Goal: Task Accomplishment & Management: Manage account settings

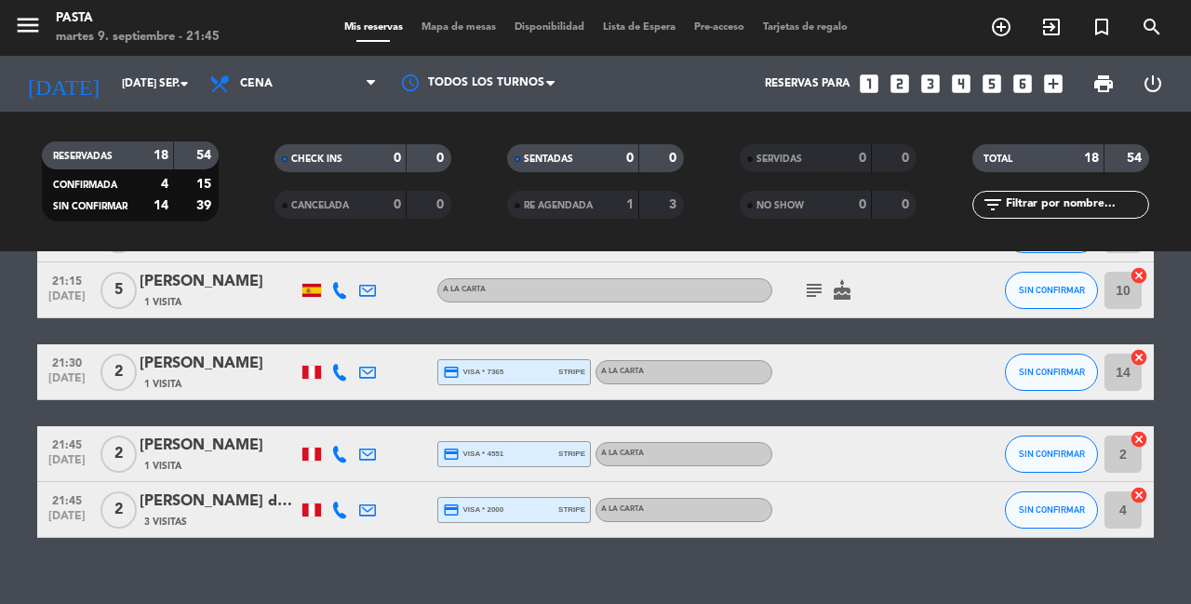
scroll to position [933, 0]
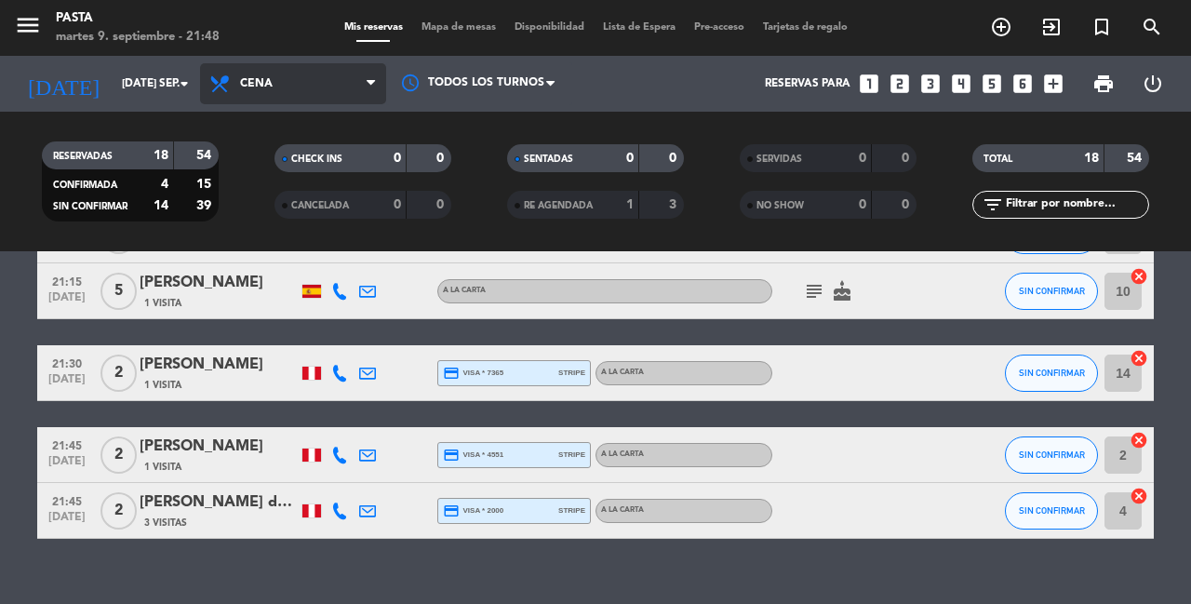
click at [277, 87] on span "Cena" at bounding box center [293, 83] width 186 height 41
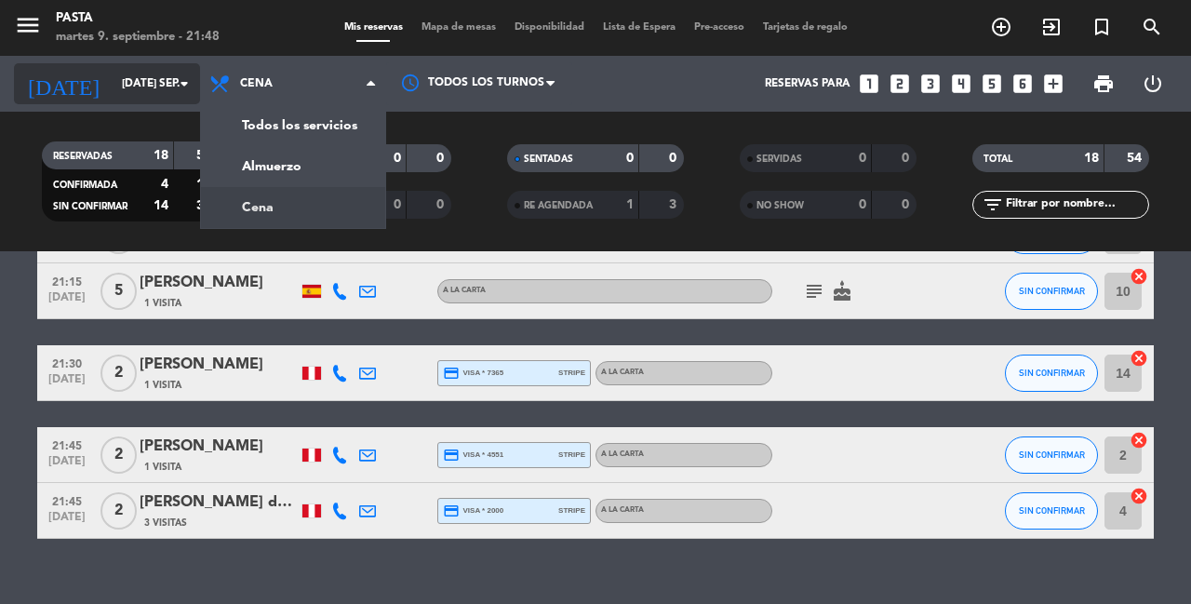
click at [128, 92] on input "[DATE] sep." at bounding box center [187, 84] width 148 height 32
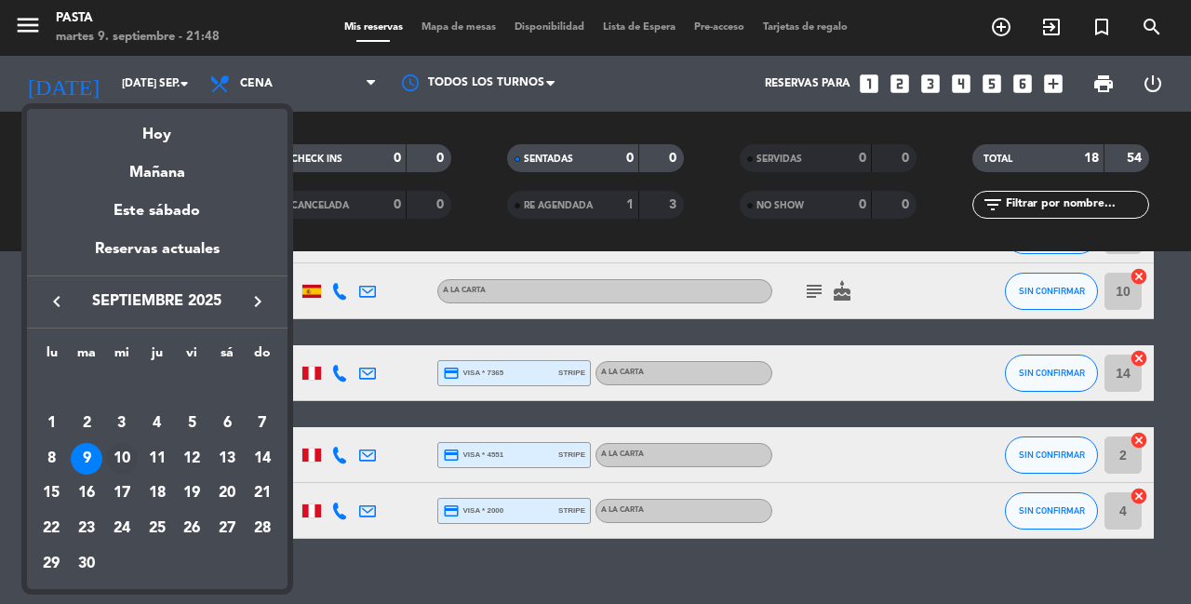
click at [124, 443] on div "10" at bounding box center [122, 459] width 32 height 32
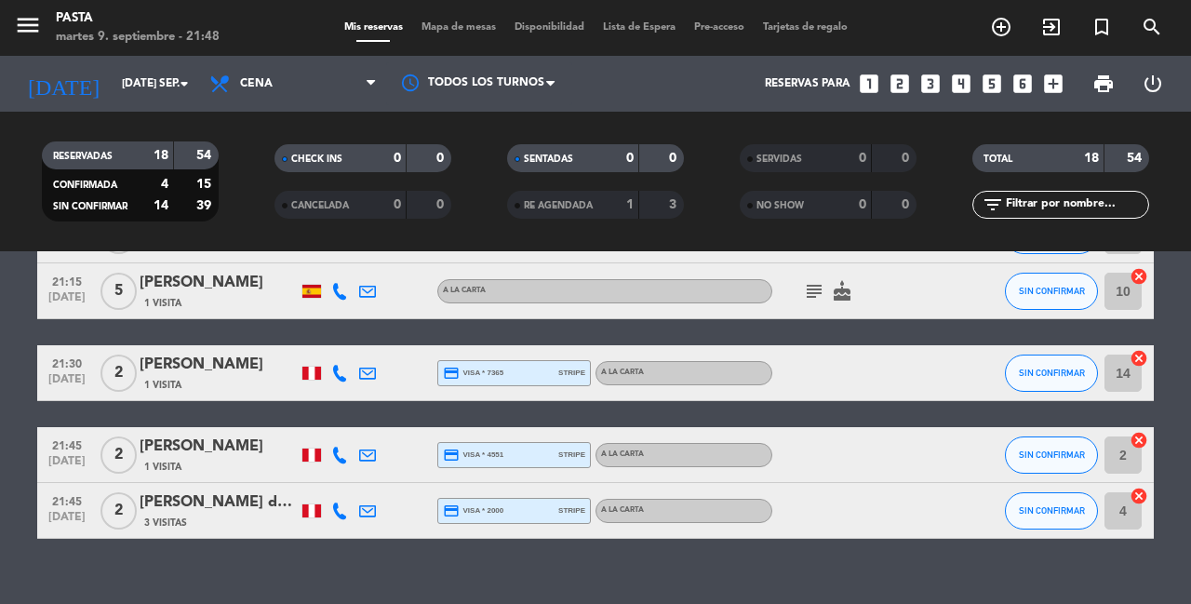
type input "mié. [DATE]"
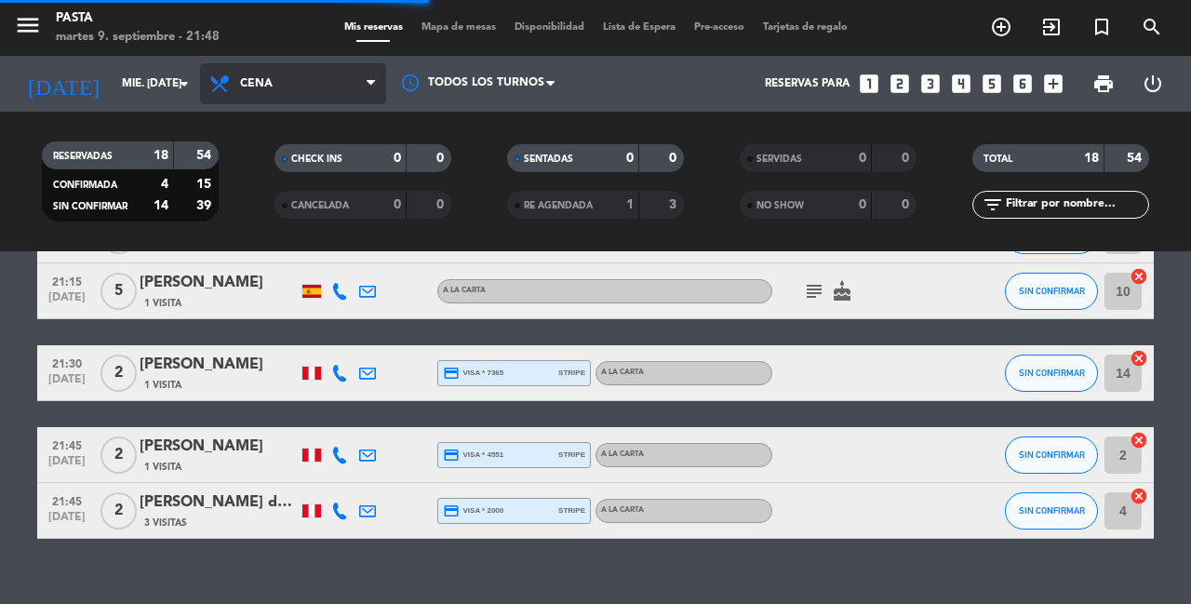
click at [303, 72] on span "Cena" at bounding box center [293, 83] width 186 height 41
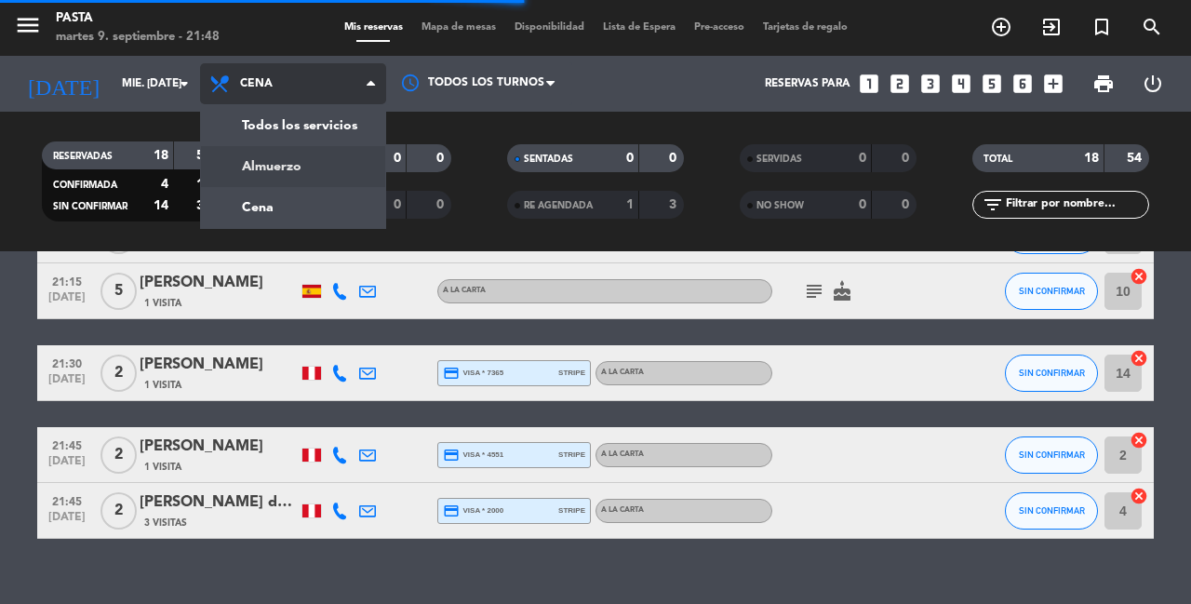
click at [305, 179] on div "CHECK INS 0 0" at bounding box center [363, 167] width 233 height 47
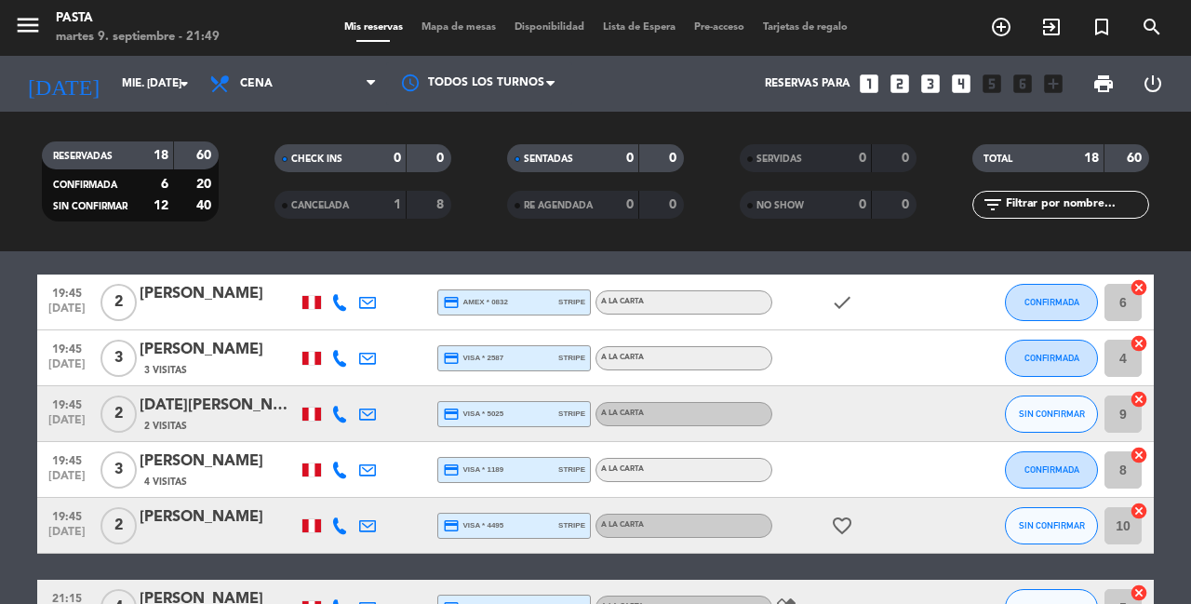
scroll to position [506, 0]
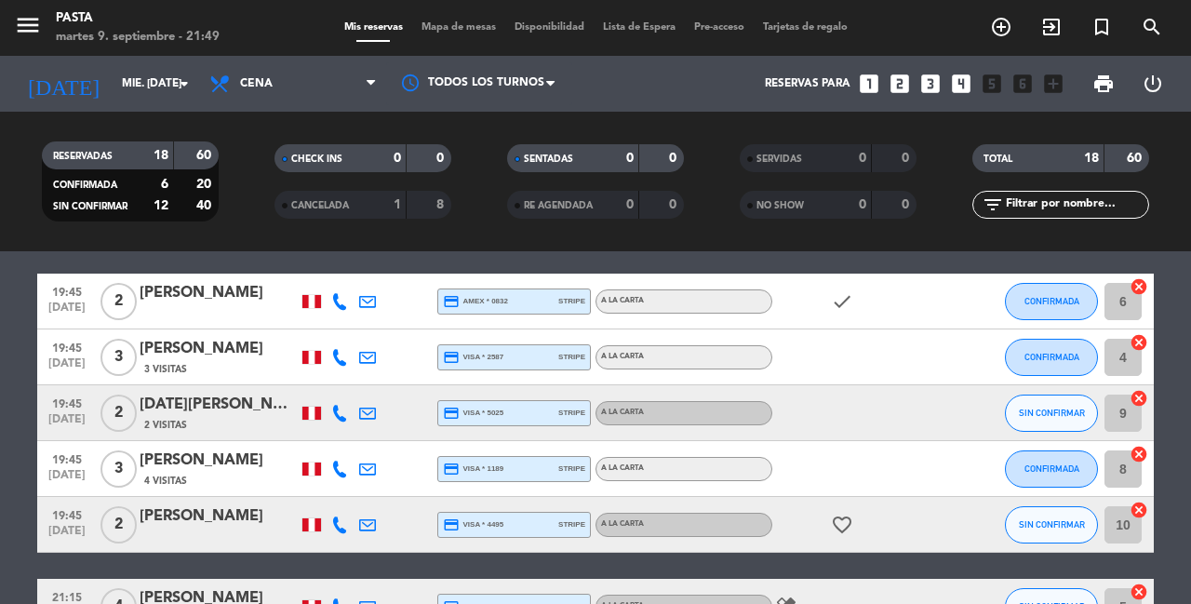
click at [274, 105] on div "Todos los servicios Almuerzo Cena Cena Todos los servicios Almuerzo Cena" at bounding box center [293, 84] width 186 height 56
click at [274, 82] on span "Cena" at bounding box center [293, 83] width 186 height 41
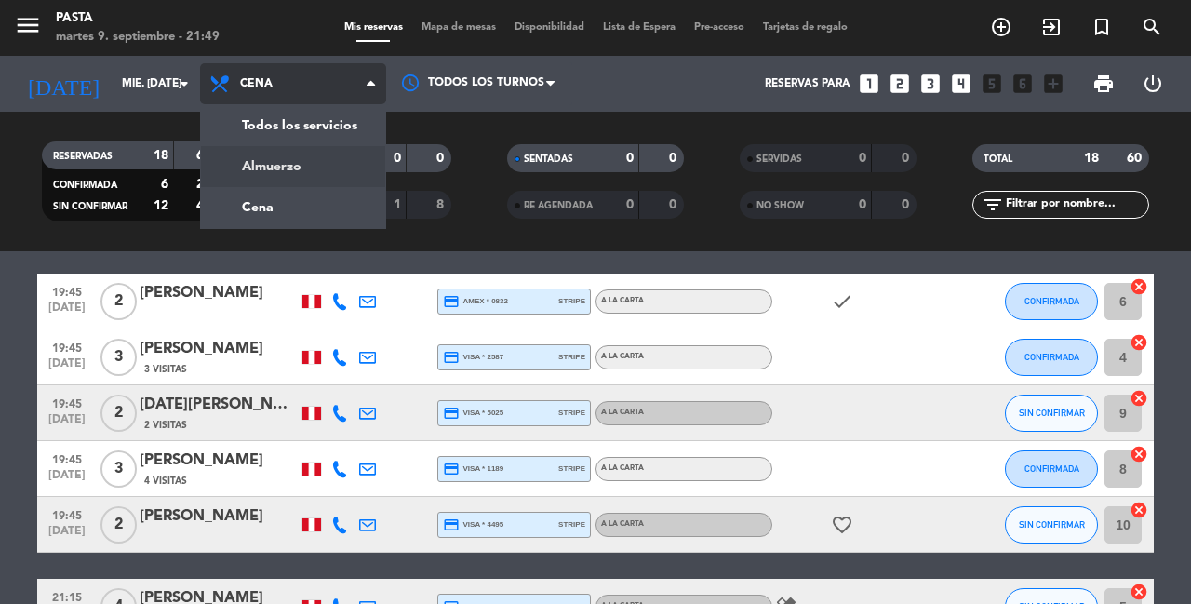
click at [284, 175] on div "menu Pasta martes 9. septiembre - 21:49 Mis reservas Mapa de mesas Disponibilid…" at bounding box center [595, 125] width 1191 height 251
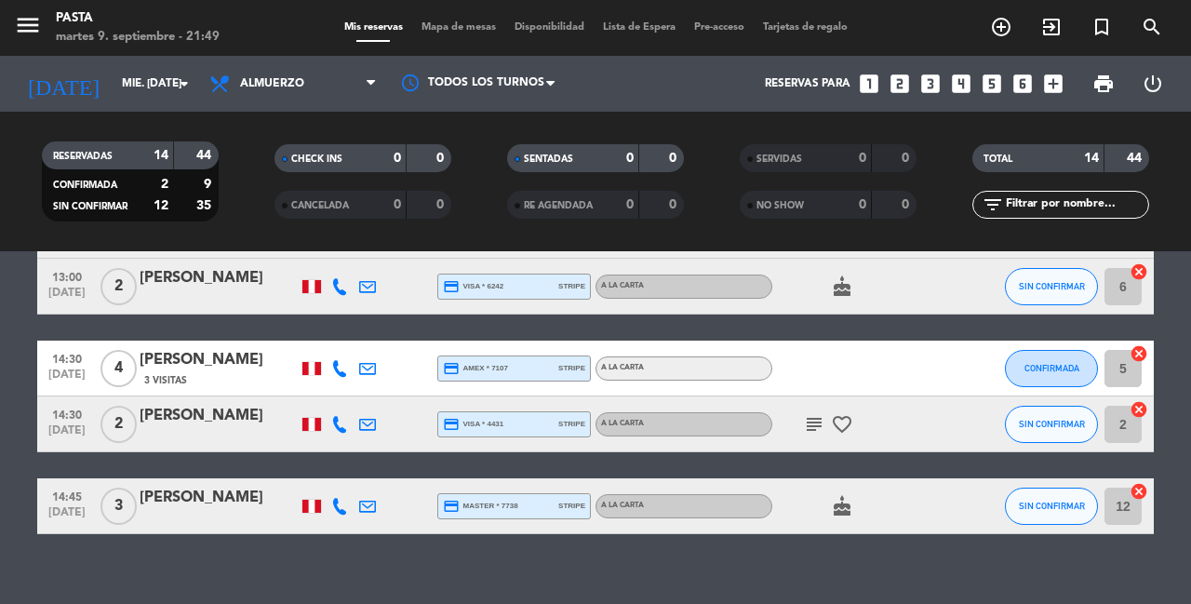
scroll to position [688, 0]
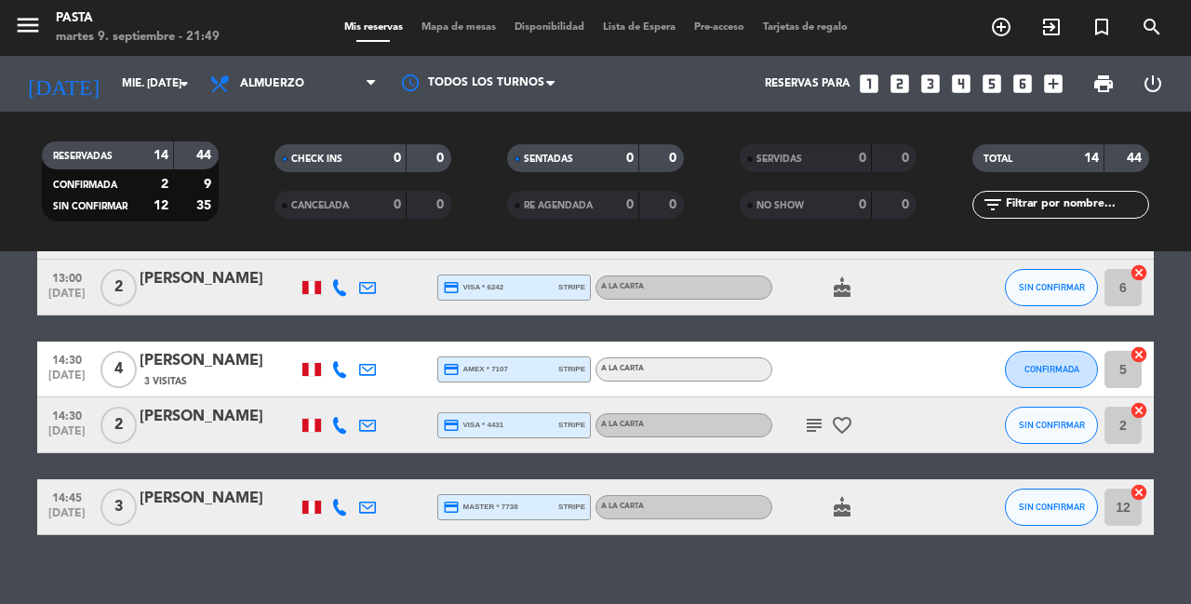
click at [187, 487] on div "[PERSON_NAME]" at bounding box center [219, 499] width 158 height 24
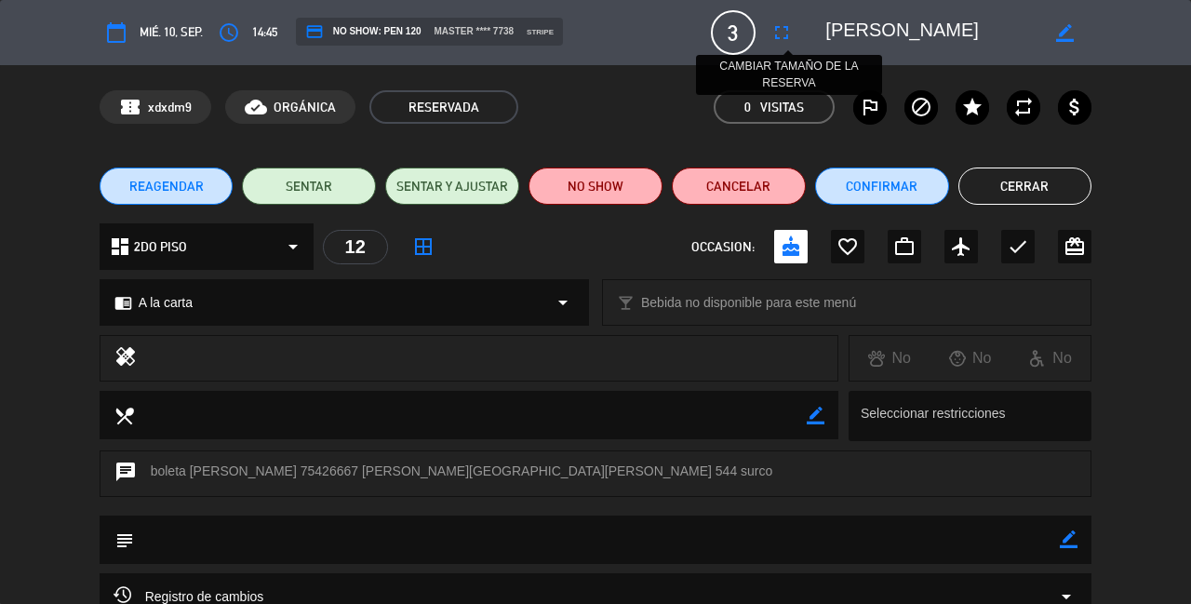
click at [788, 43] on button "fullscreen" at bounding box center [781, 32] width 33 height 33
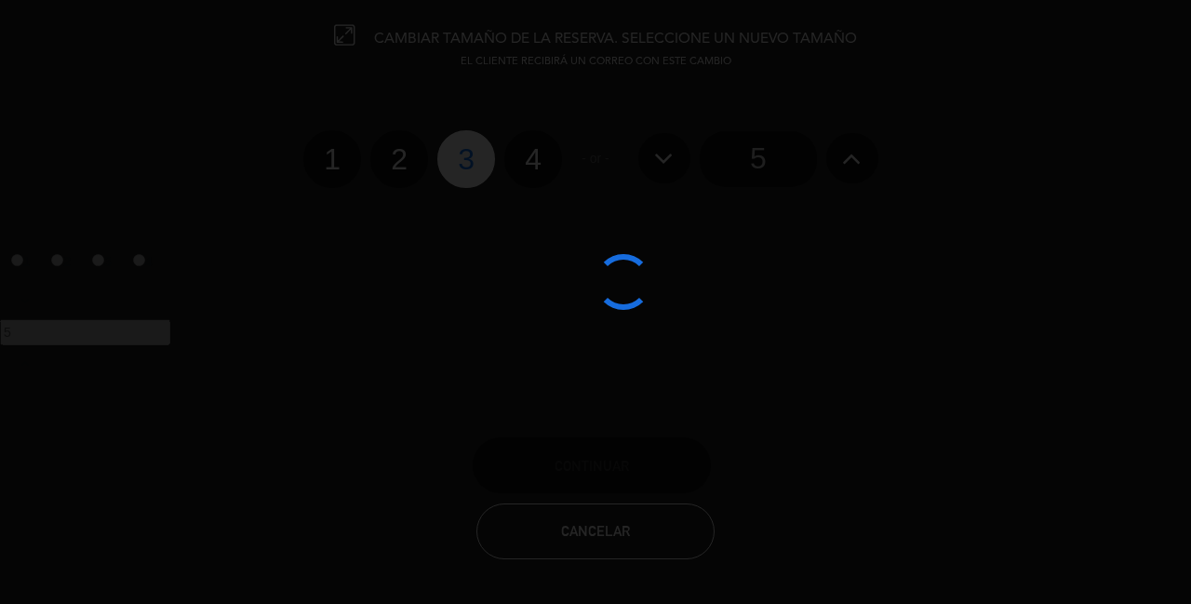
click at [540, 148] on div at bounding box center [595, 302] width 1191 height 604
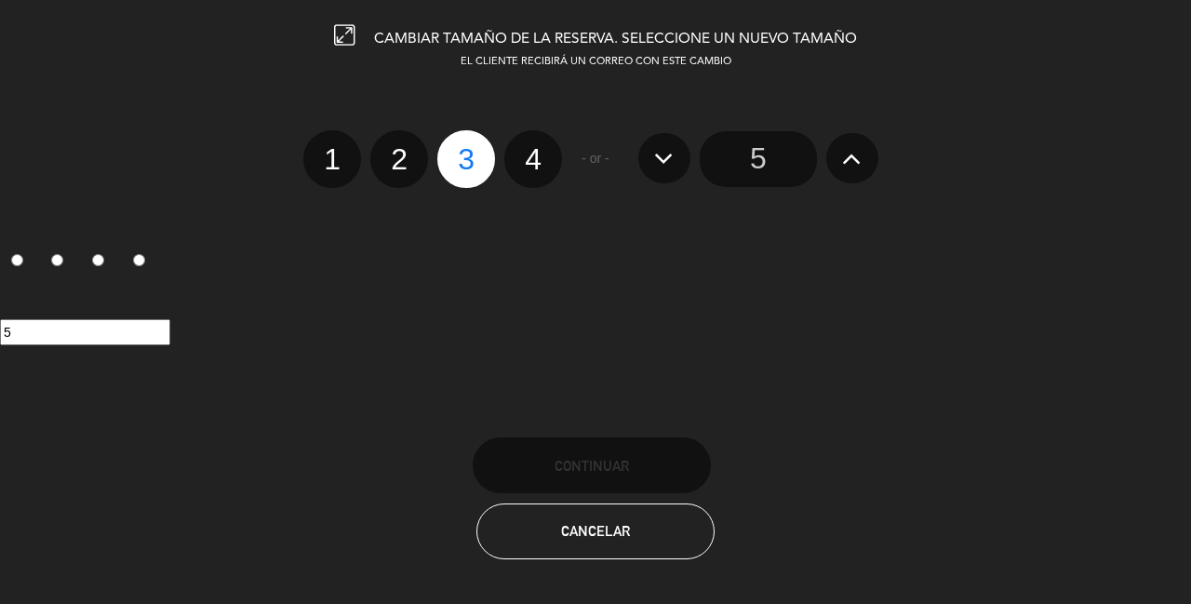
click at [540, 148] on label "4" at bounding box center [533, 159] width 58 height 58
click at [537, 148] on input "4" at bounding box center [531, 143] width 12 height 12
radio input "true"
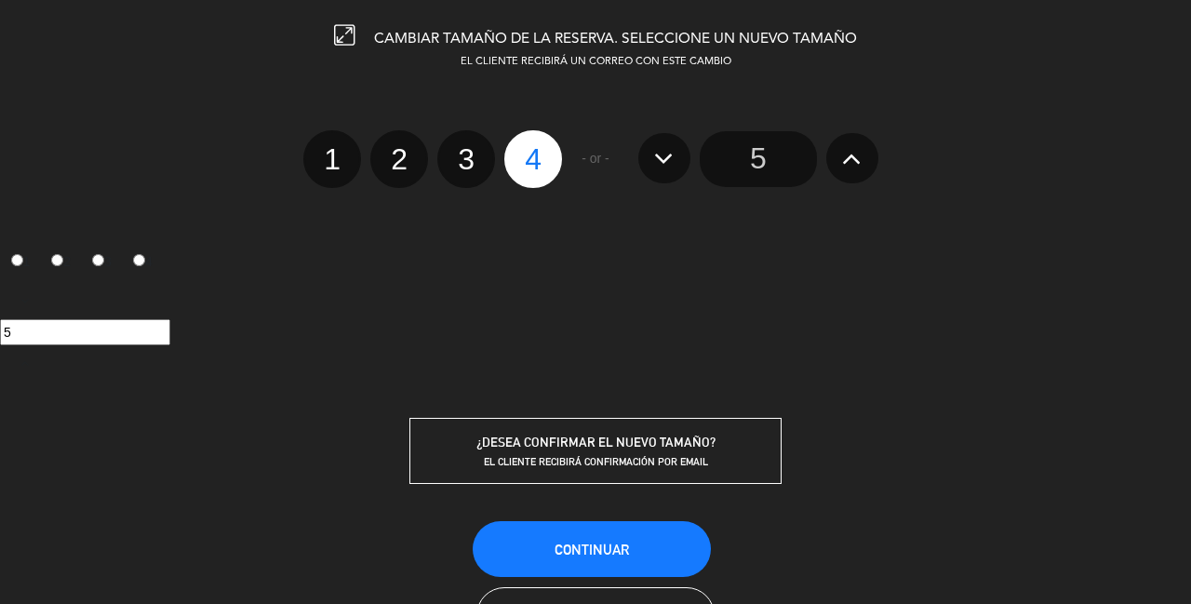
radio input "false"
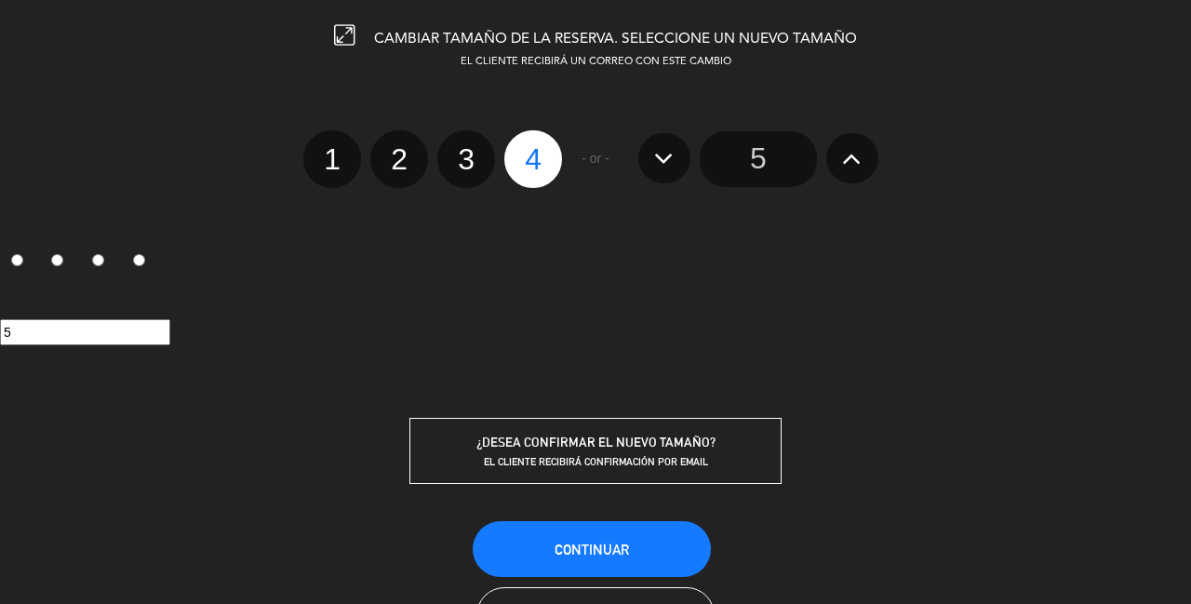
radio input "false"
radio input "true"
click at [570, 521] on button "Continuar" at bounding box center [592, 549] width 238 height 56
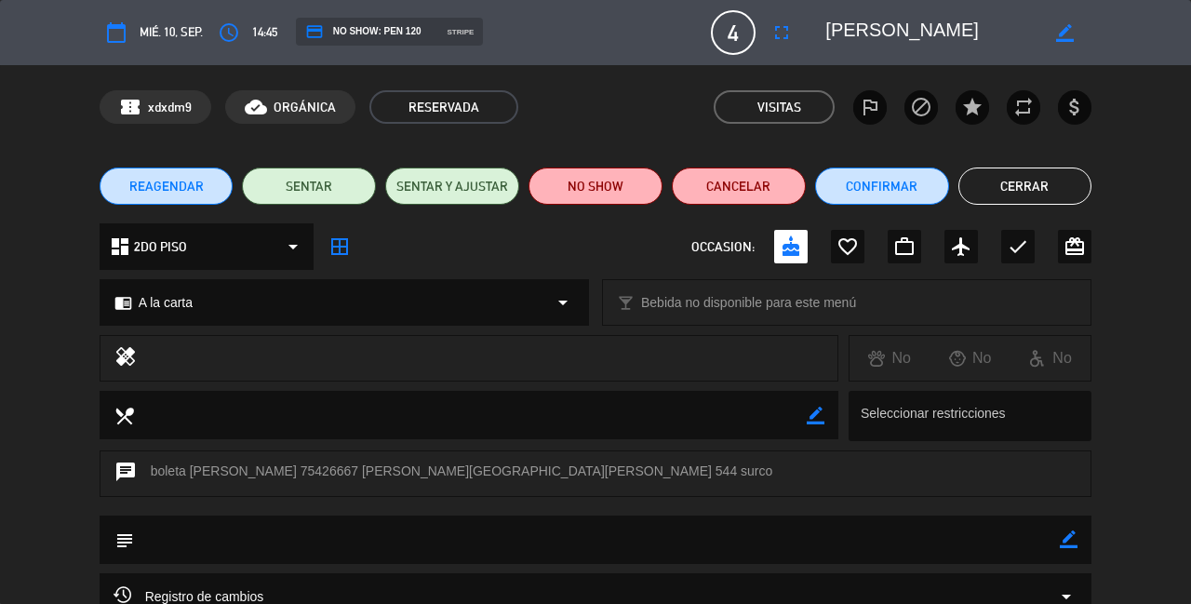
click at [1019, 179] on button "Cerrar" at bounding box center [1025, 185] width 134 height 37
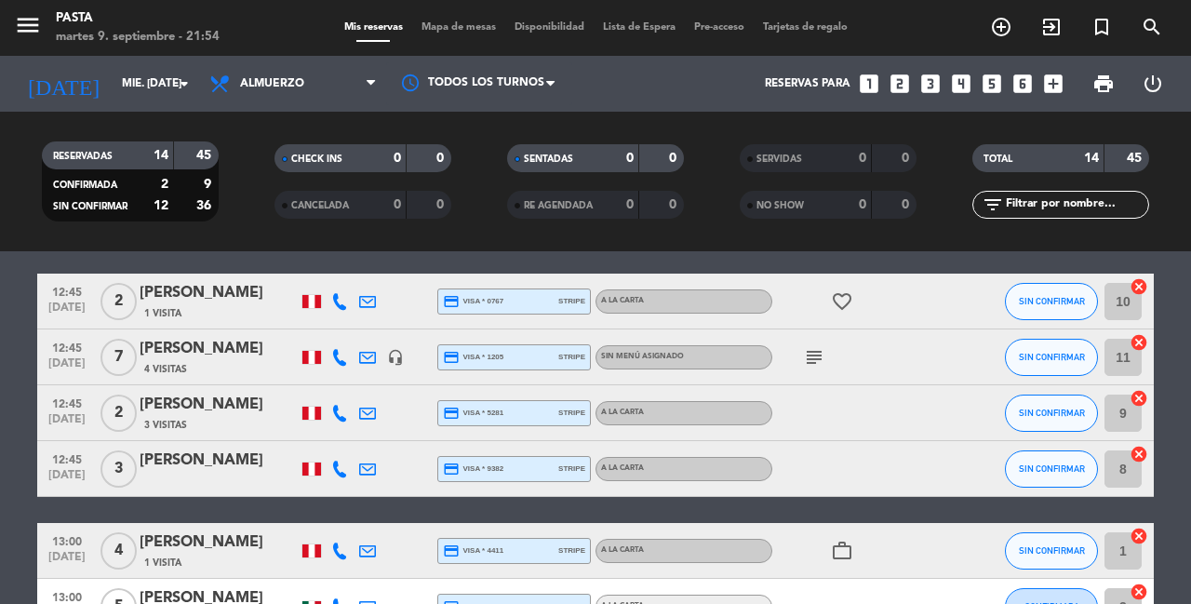
scroll to position [230, 0]
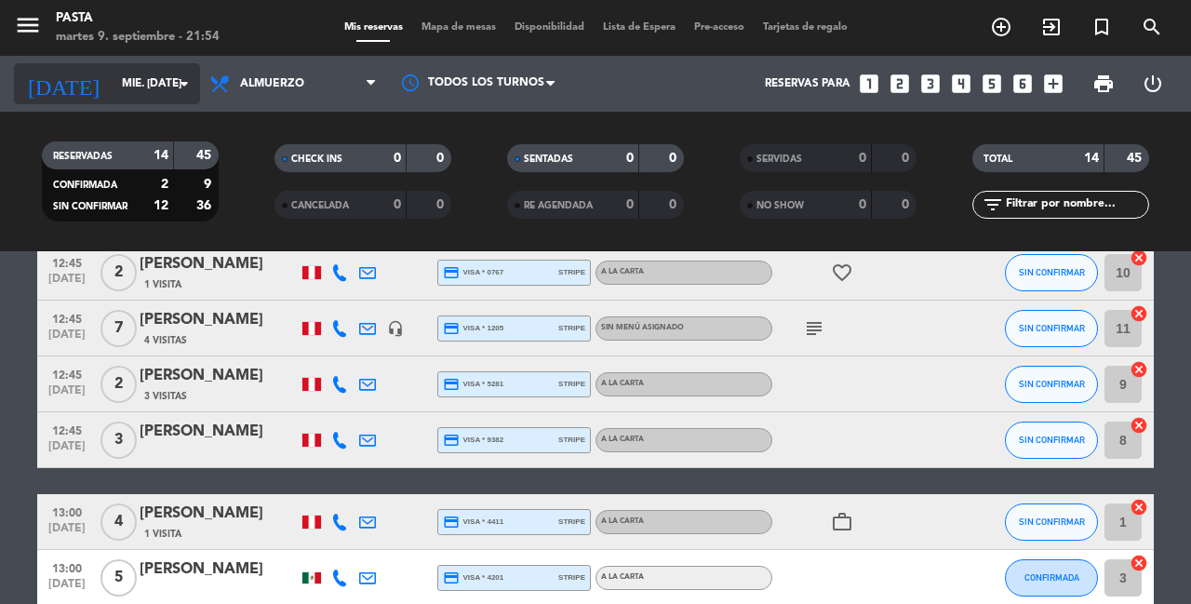
click at [153, 97] on input "mié. [DATE]" at bounding box center [187, 84] width 148 height 32
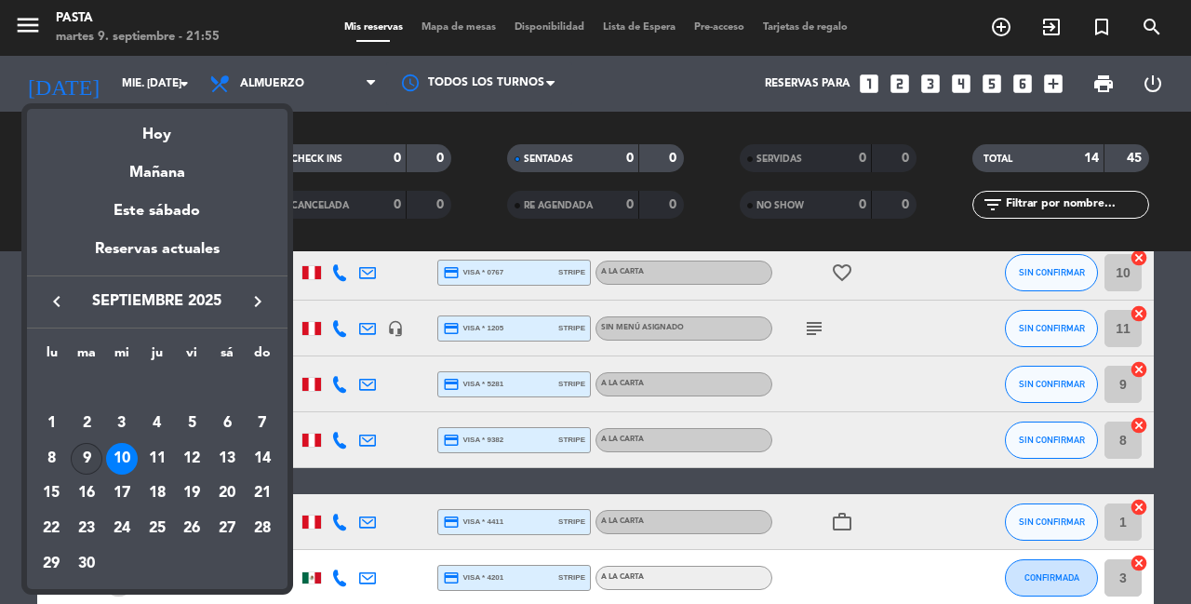
click at [80, 443] on div "9" at bounding box center [87, 459] width 32 height 32
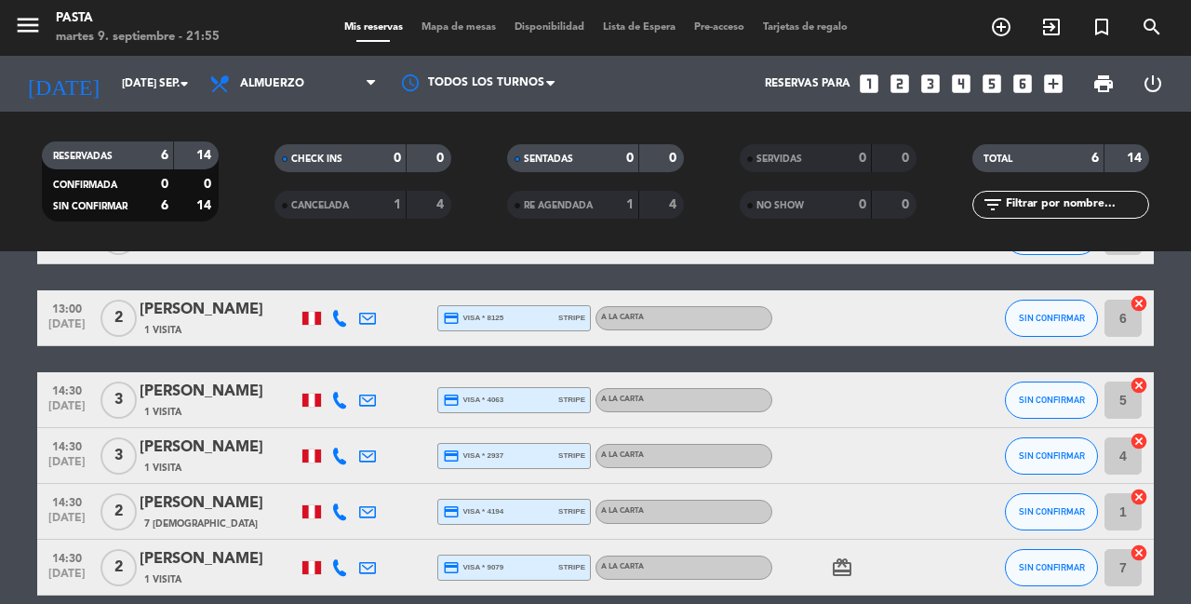
scroll to position [130, 0]
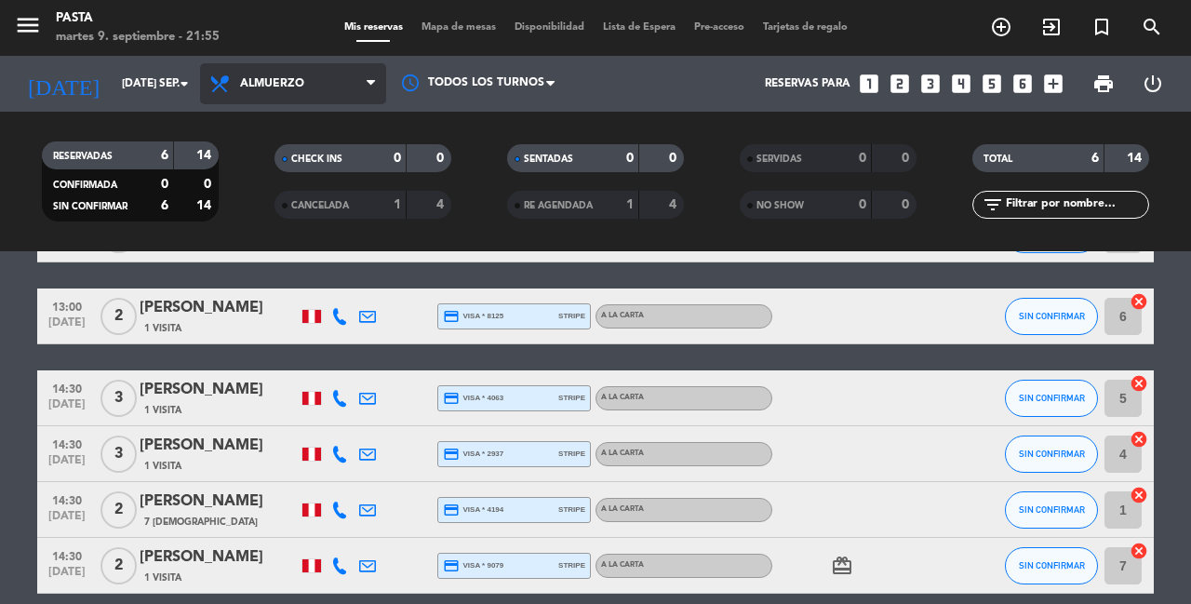
click at [276, 88] on span "Almuerzo" at bounding box center [272, 83] width 64 height 13
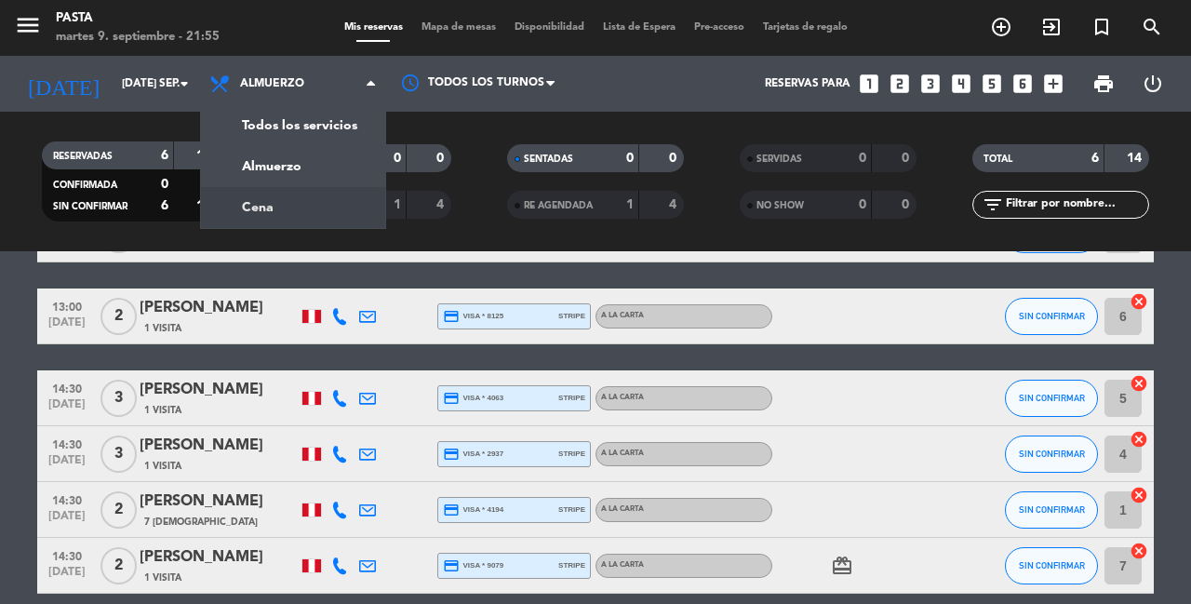
click at [263, 240] on div "RESERVADAS 6 14 CONFIRMADA 0 0 SIN CONFIRMAR 6 14 CHECK INS 0 0 CANCELADA 1 4 S…" at bounding box center [595, 182] width 1191 height 140
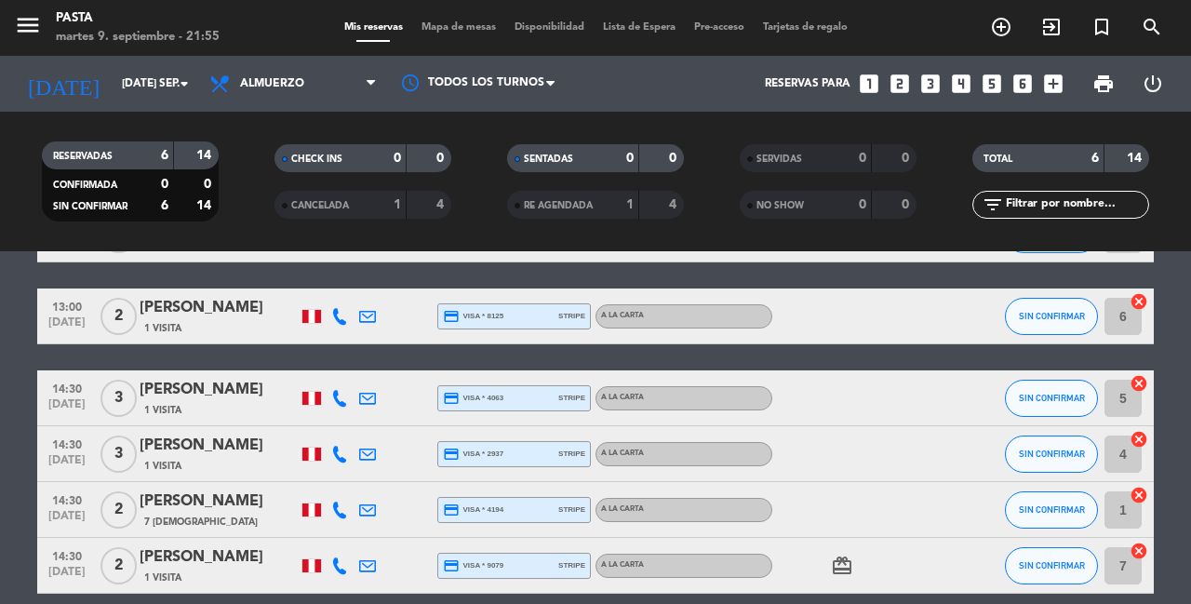
click at [274, 119] on div "RESERVADAS 6 14 CONFIRMADA 0 0 SIN CONFIRMAR 6 14 CHECK INS 0 0 CANCELADA 1 4 S…" at bounding box center [595, 182] width 1191 height 140
click at [274, 89] on span "Almuerzo" at bounding box center [272, 83] width 64 height 13
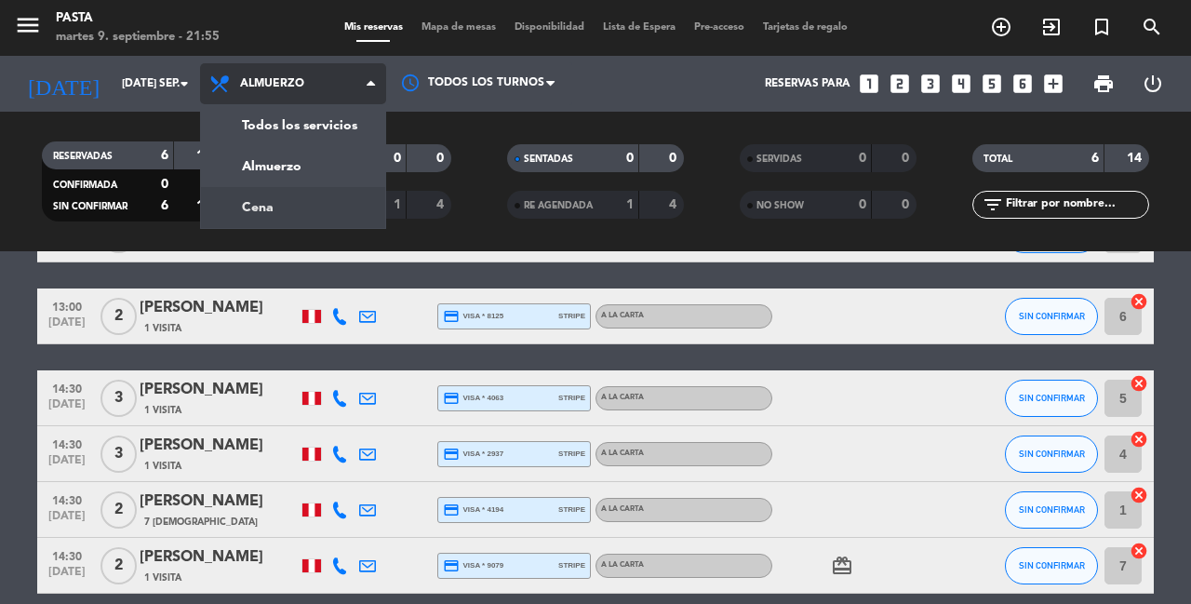
click at [261, 205] on div "menu Pasta martes 9. septiembre - 21:55 Mis reservas Mapa de mesas Disponibilid…" at bounding box center [595, 125] width 1191 height 251
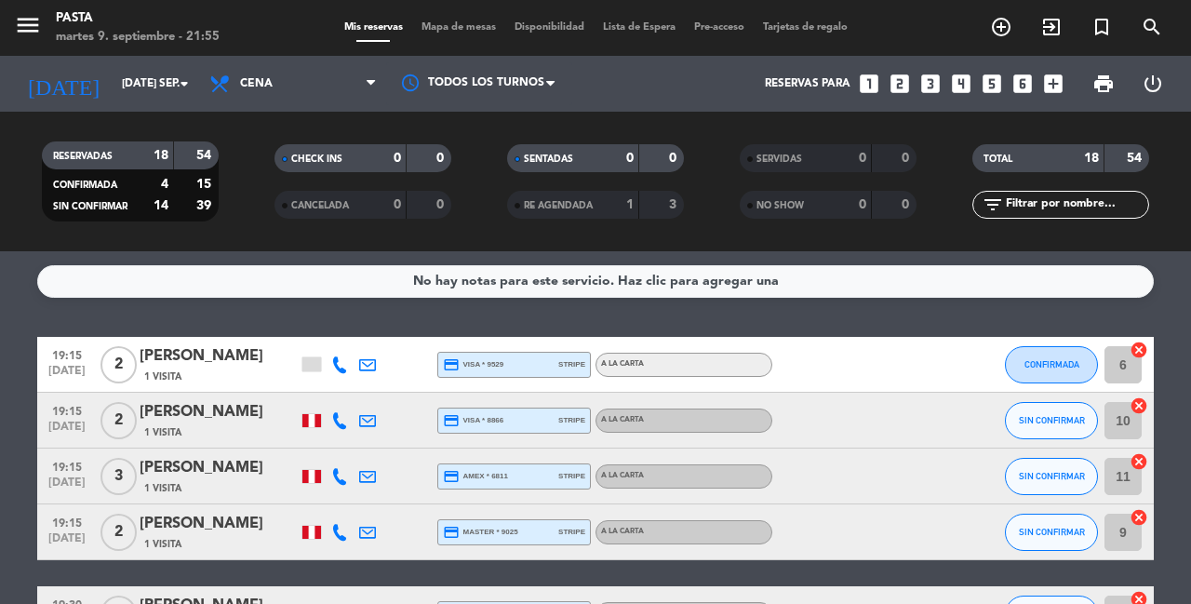
scroll to position [0, 0]
click at [160, 351] on div "[PERSON_NAME]" at bounding box center [219, 356] width 158 height 24
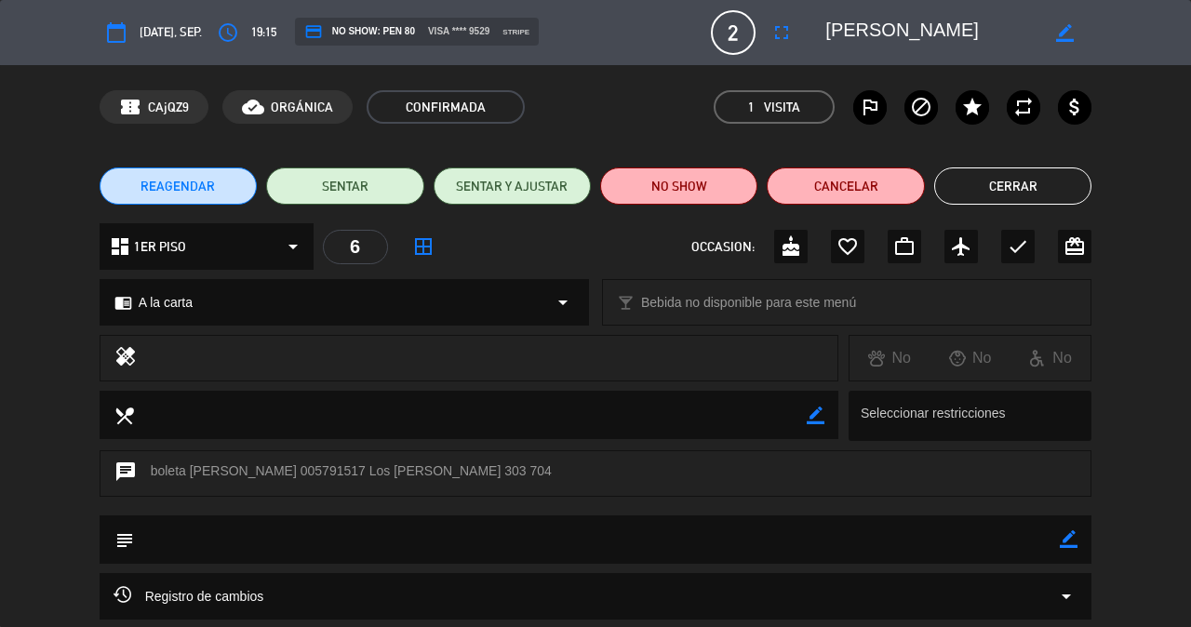
click at [967, 187] on button "Cerrar" at bounding box center [1012, 185] width 157 height 37
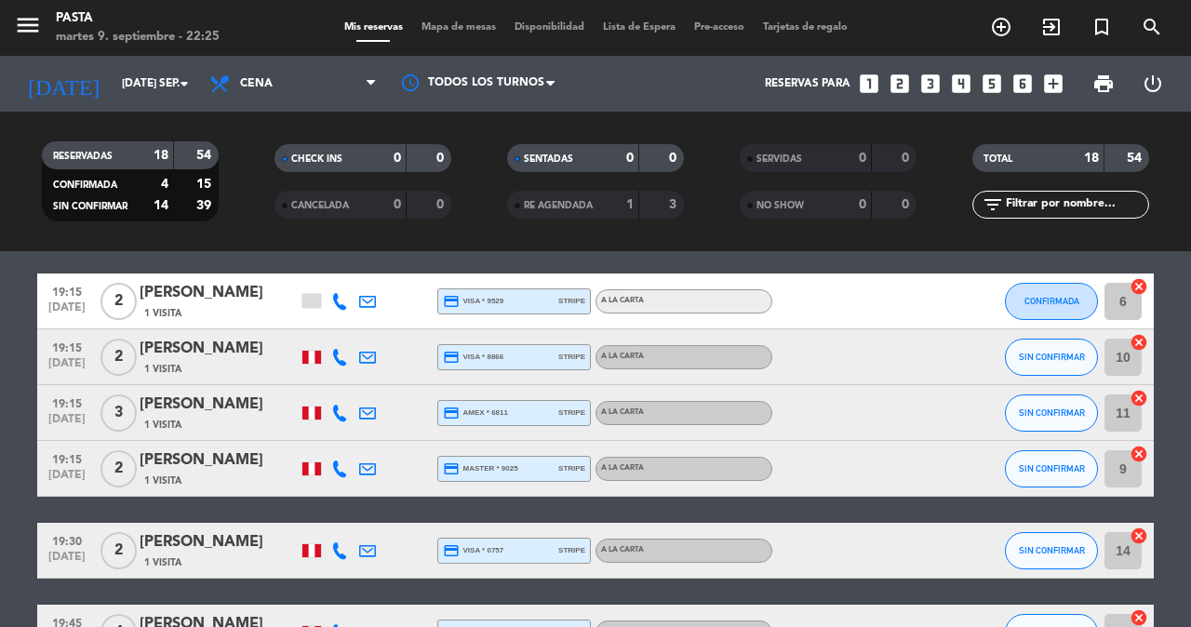
scroll to position [32, 0]
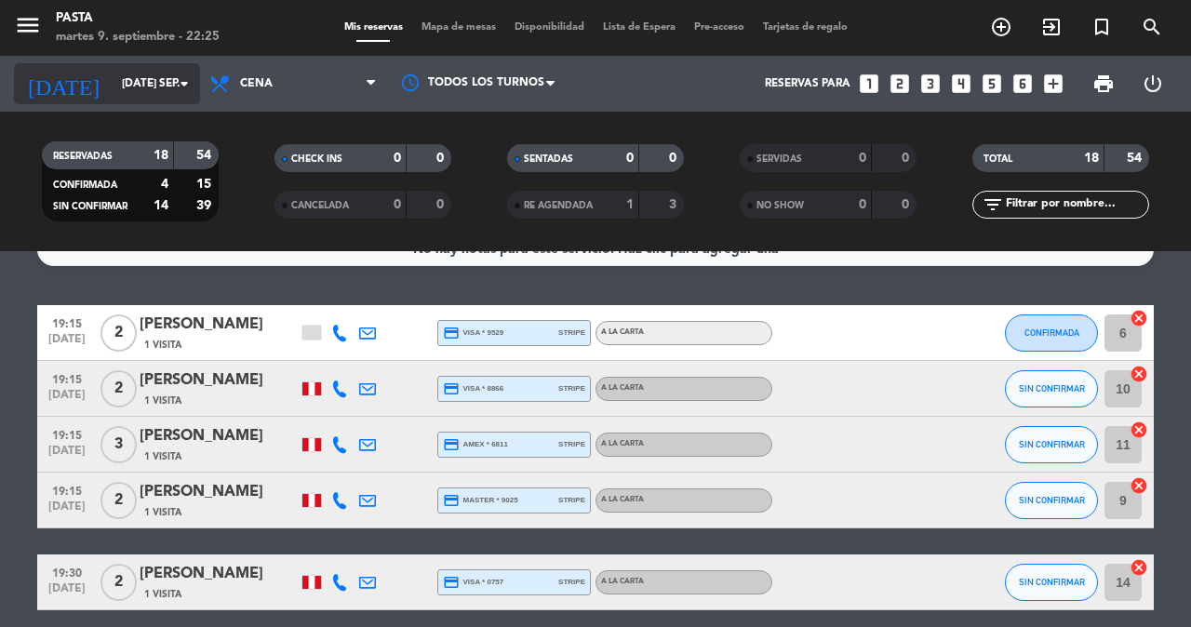
click at [163, 99] on input "[DATE] sep." at bounding box center [187, 84] width 148 height 32
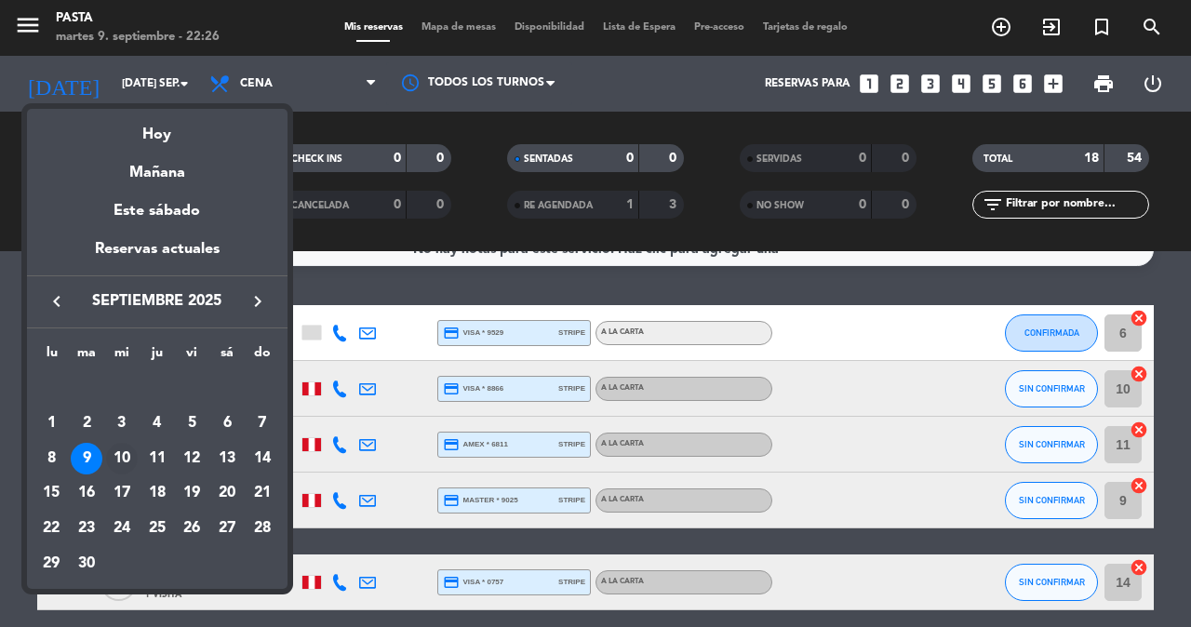
click at [129, 443] on div "10" at bounding box center [122, 459] width 32 height 32
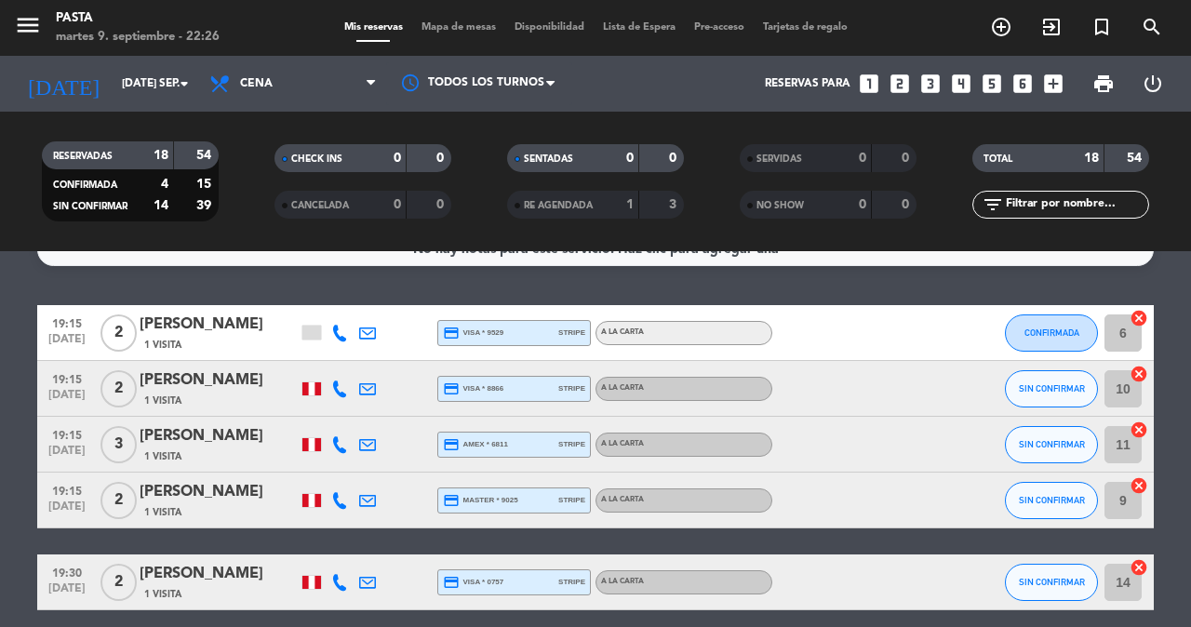
type input "mié. [DATE]"
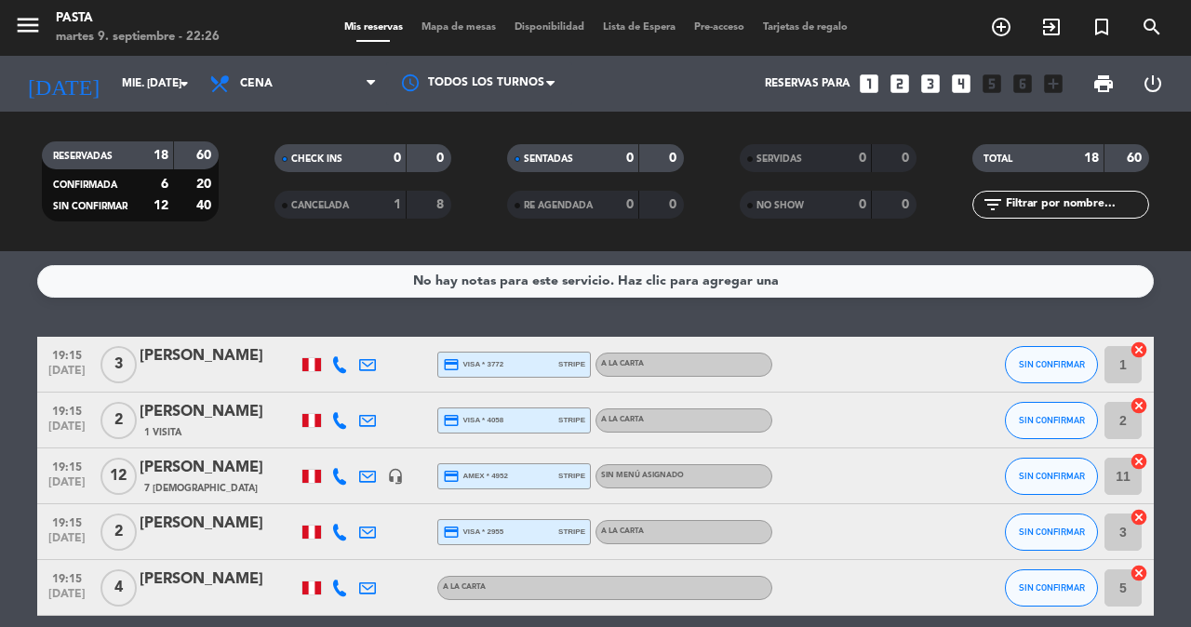
scroll to position [119, 0]
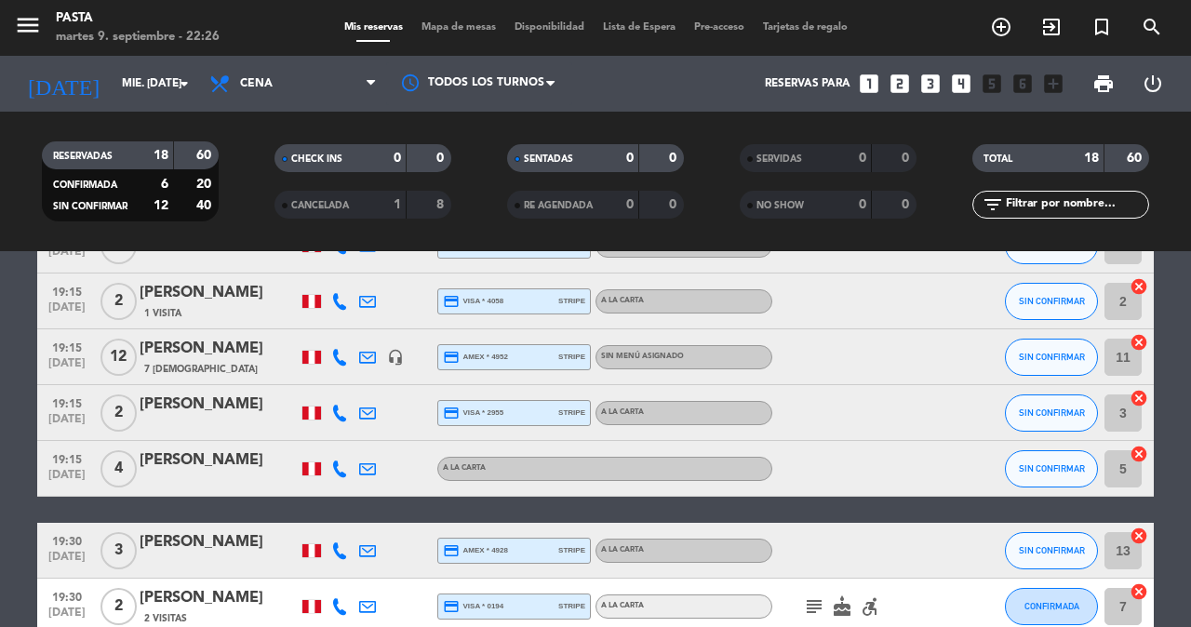
click at [181, 342] on div "[PERSON_NAME]" at bounding box center [219, 349] width 158 height 24
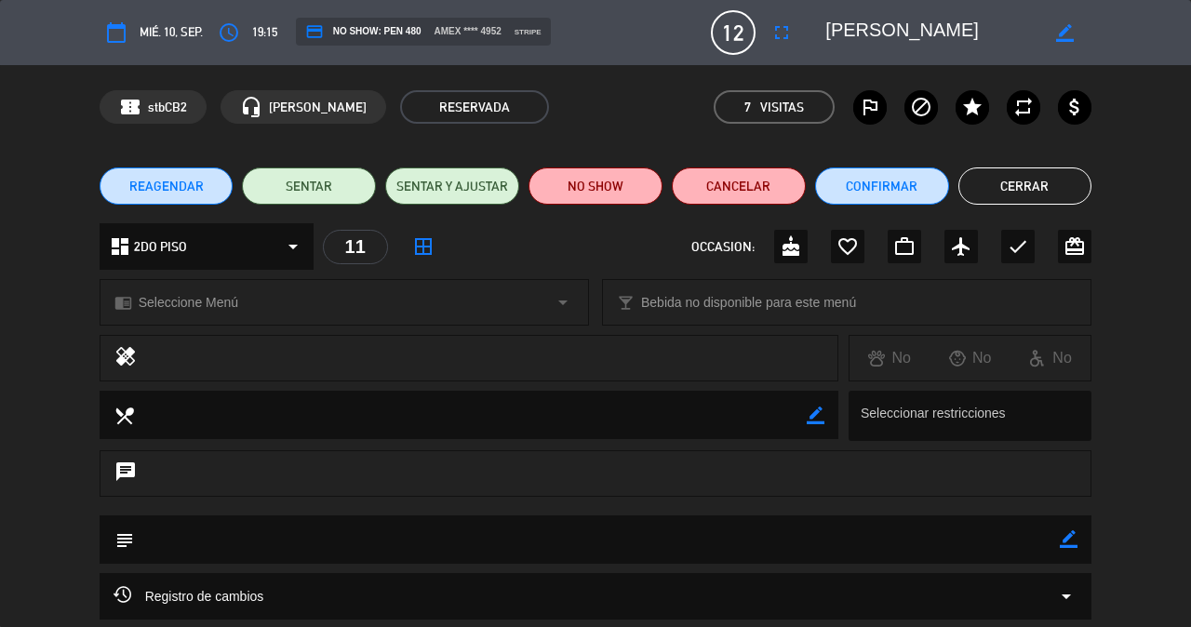
scroll to position [0, 0]
click at [1059, 175] on button "Cerrar" at bounding box center [1025, 185] width 134 height 37
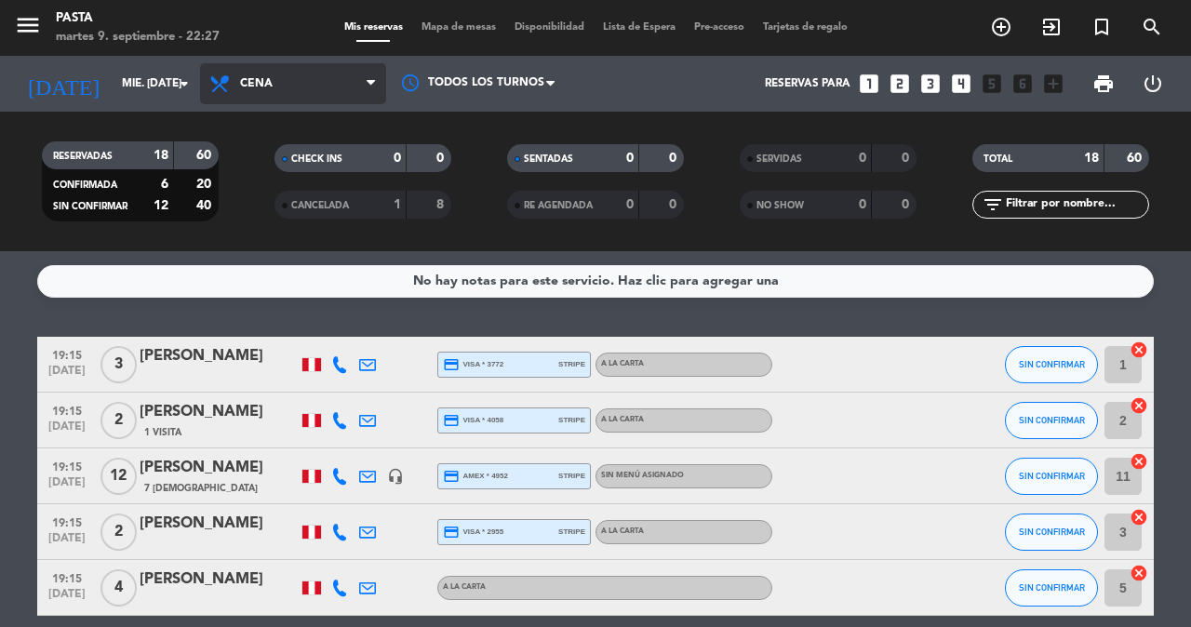
click at [283, 76] on span "Cena" at bounding box center [293, 83] width 186 height 41
click at [251, 156] on div "menu Pasta martes 9. septiembre - 22:27 Mis reservas Mapa de mesas Disponibilid…" at bounding box center [595, 125] width 1191 height 251
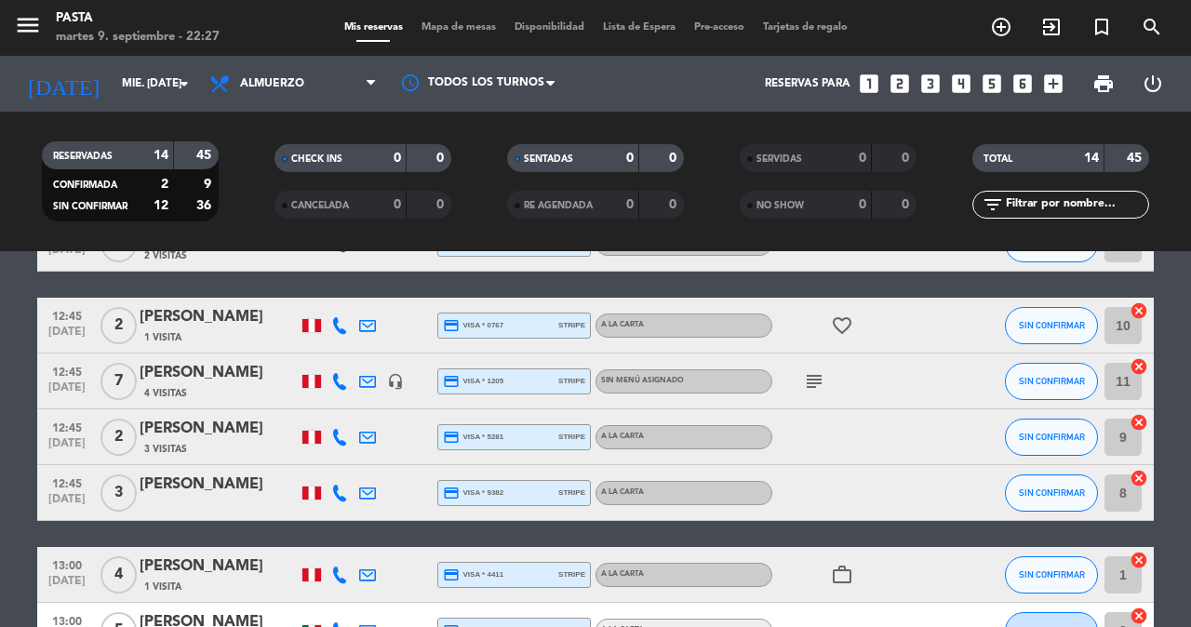
scroll to position [224, 0]
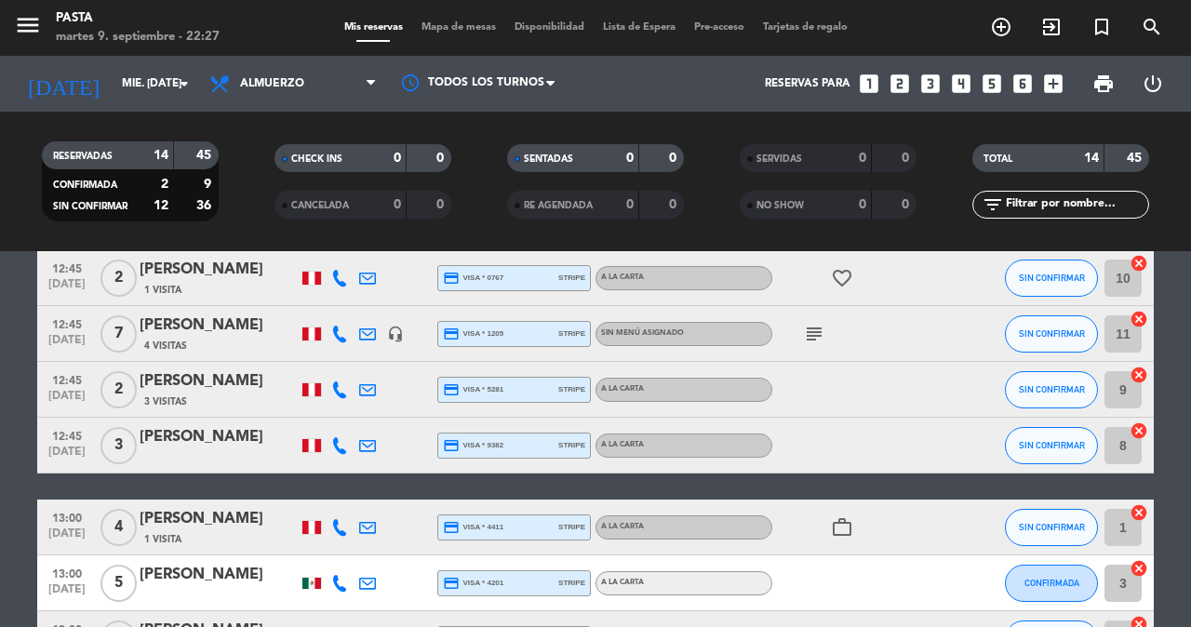
click at [807, 323] on icon "subject" at bounding box center [814, 334] width 22 height 22
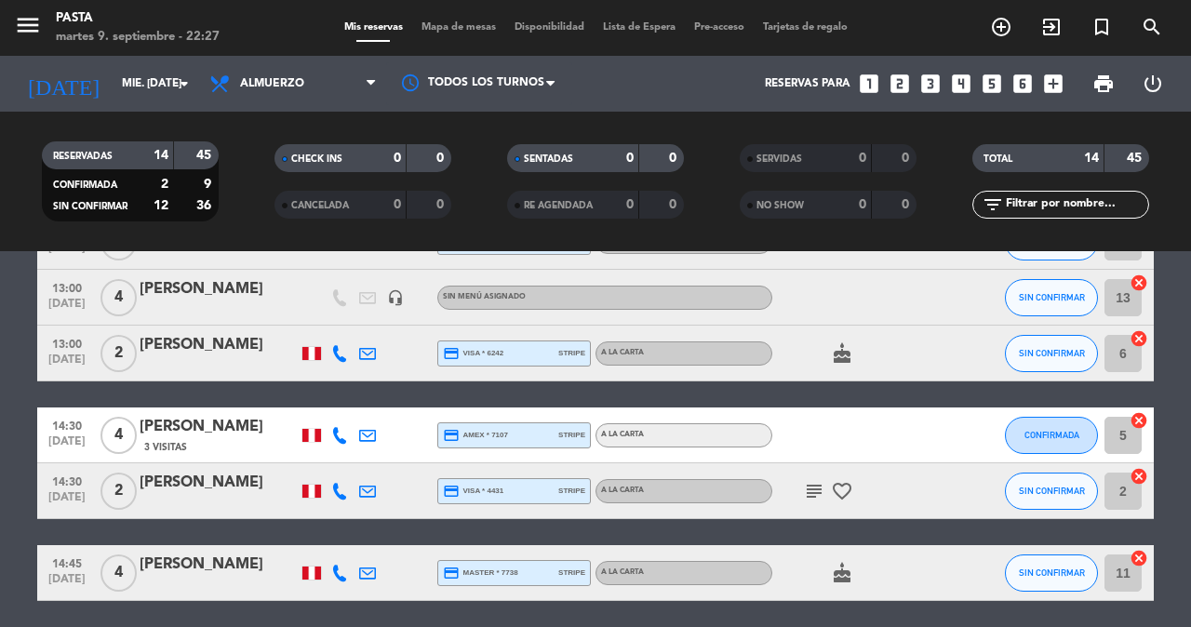
scroll to position [650, 0]
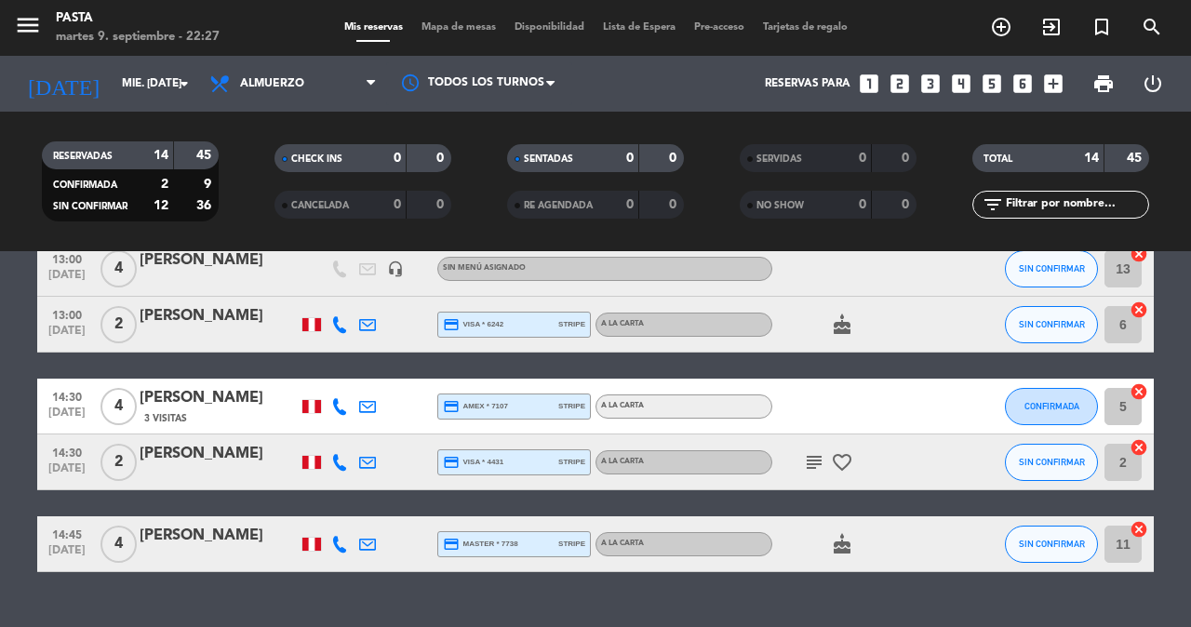
click at [807, 451] on icon "subject" at bounding box center [814, 462] width 22 height 22
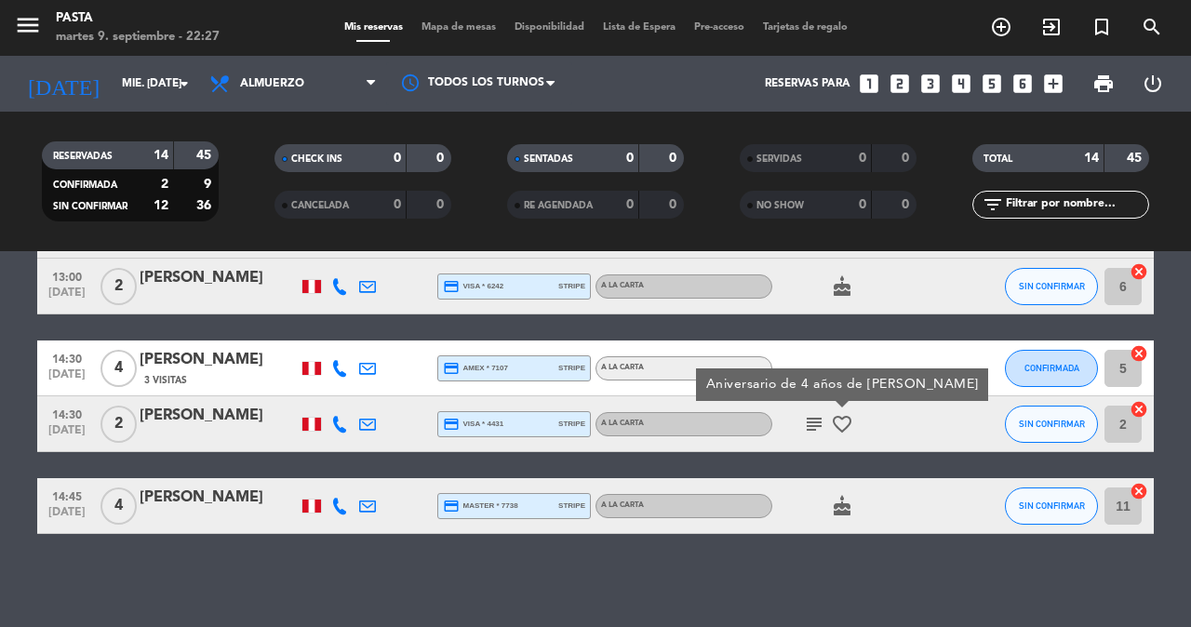
scroll to position [688, 0]
